Goal: Register for event/course

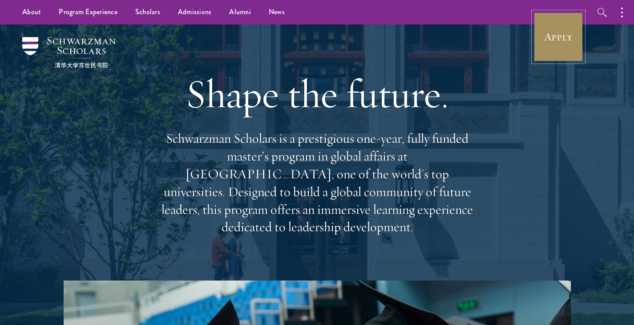
click at [551, 53] on link "Apply" at bounding box center [559, 37] width 50 height 50
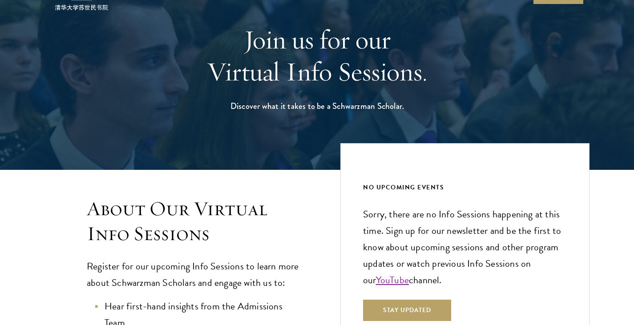
scroll to position [178, 0]
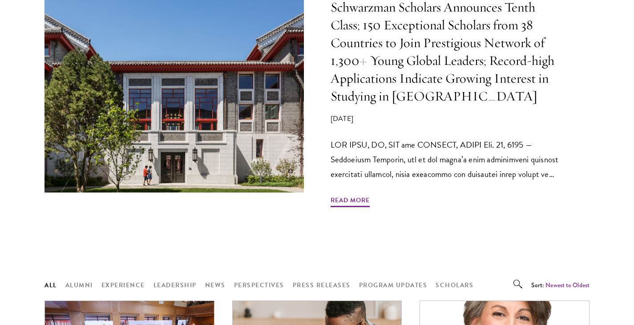
scroll to position [490, 0]
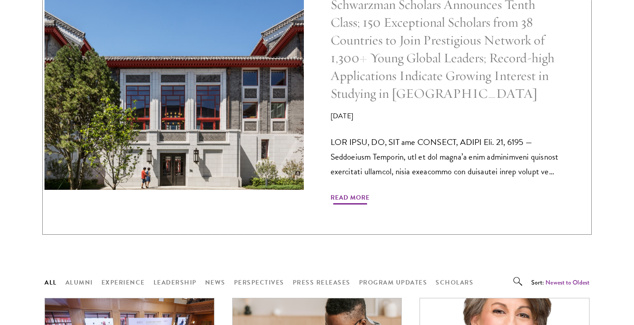
click at [352, 198] on span "Read More" at bounding box center [350, 199] width 39 height 14
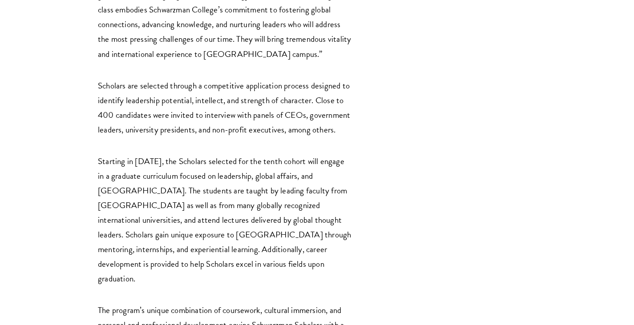
scroll to position [1692, 0]
